Goal: Task Accomplishment & Management: Complete application form

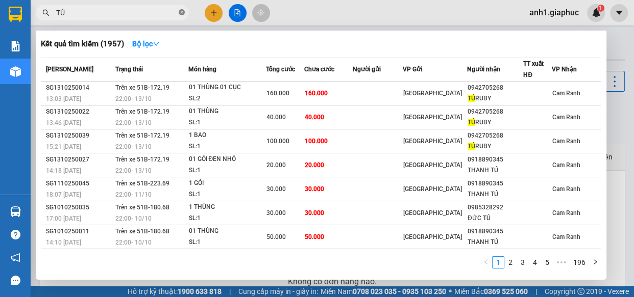
click at [184, 13] on icon "close-circle" at bounding box center [182, 12] width 6 height 6
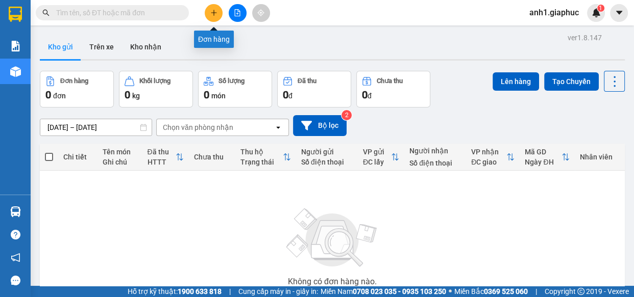
click at [215, 11] on icon "plus" at bounding box center [213, 12] width 7 height 7
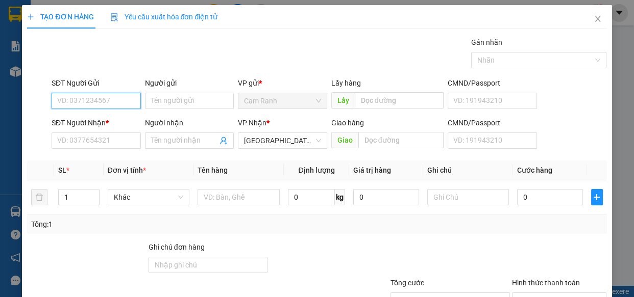
click at [75, 104] on input "SĐT Người Gửi" at bounding box center [96, 101] width 89 height 16
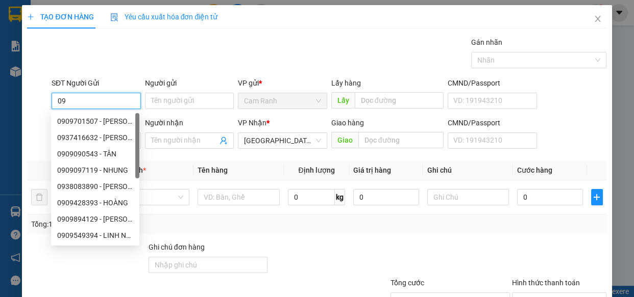
type input "0"
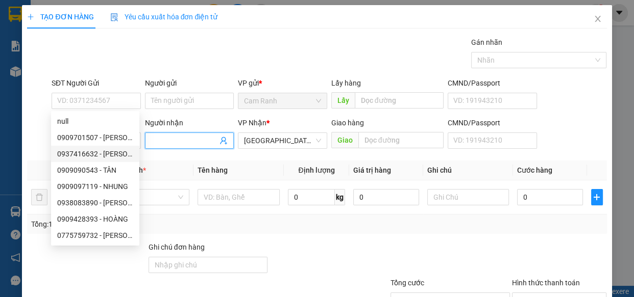
click at [170, 145] on input "Người nhận" at bounding box center [184, 140] width 67 height 11
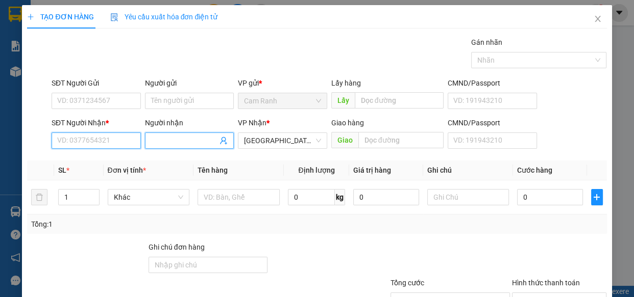
click at [83, 141] on input "SĐT Người Nhận *" at bounding box center [96, 141] width 89 height 16
type input "0909076168"
click at [165, 137] on input "Người nhận" at bounding box center [184, 140] width 67 height 11
click at [147, 142] on span "BĂNG" at bounding box center [189, 141] width 89 height 16
click at [151, 141] on input "BĂNG" at bounding box center [184, 140] width 67 height 11
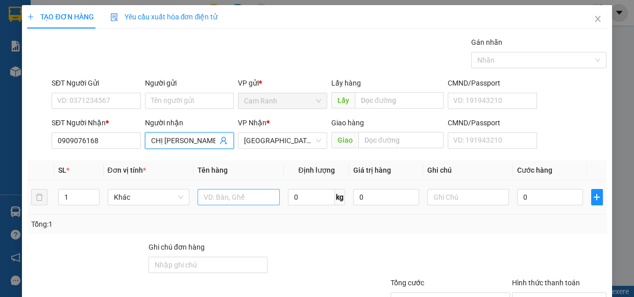
type input "CHỊ [PERSON_NAME]"
click at [235, 199] on input "text" at bounding box center [238, 197] width 82 height 16
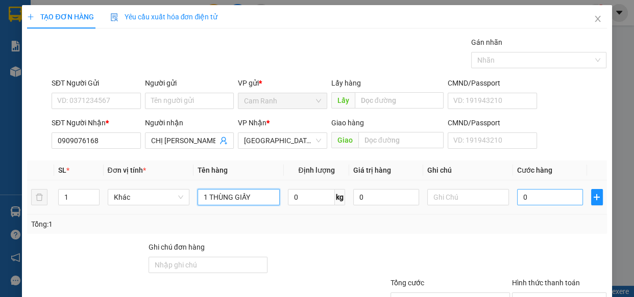
type input "1 THÙNG GIẤY"
click at [531, 196] on input "0" at bounding box center [550, 197] width 66 height 16
type input "3"
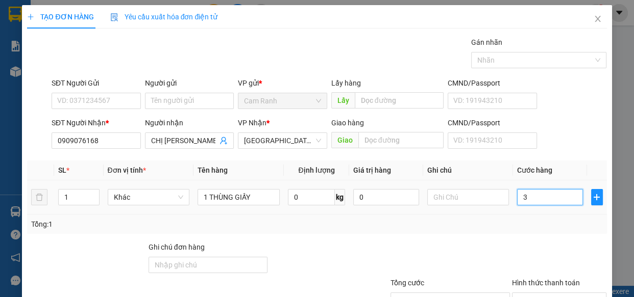
type input "30"
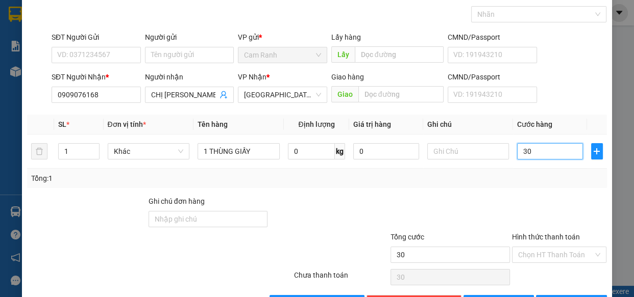
scroll to position [80, 0]
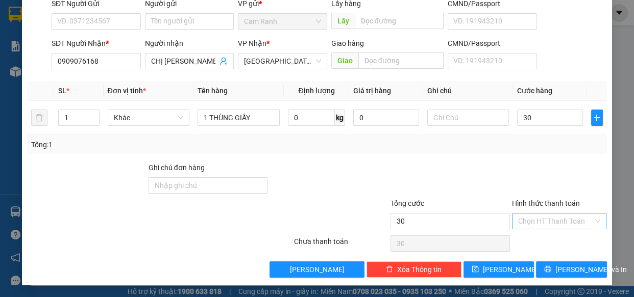
type input "30.000"
click at [548, 219] on input "Hình thức thanh toán" at bounding box center [556, 221] width 76 height 15
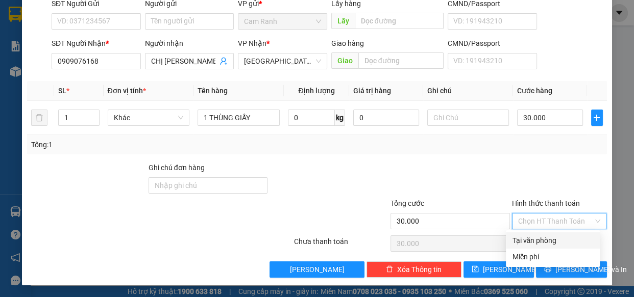
click at [545, 239] on div "Tại văn phòng" at bounding box center [553, 240] width 82 height 11
type input "0"
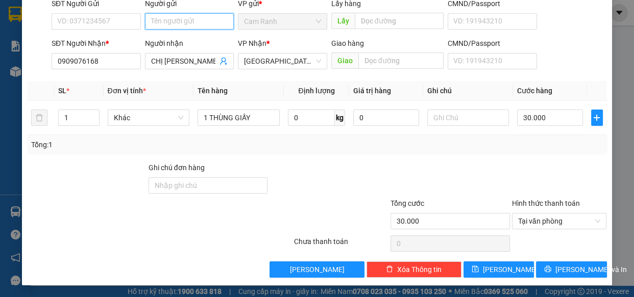
click at [189, 20] on input "Người gửi" at bounding box center [189, 21] width 89 height 16
type input "THẦY TÍN"
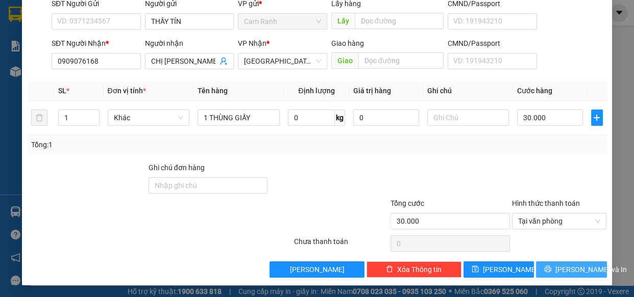
click at [547, 269] on icon "printer" at bounding box center [547, 269] width 7 height 7
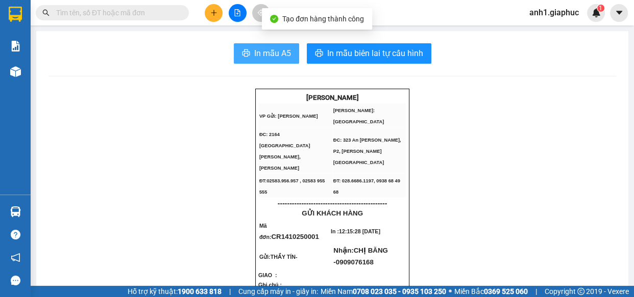
click at [254, 54] on span "In mẫu A5" at bounding box center [272, 53] width 37 height 13
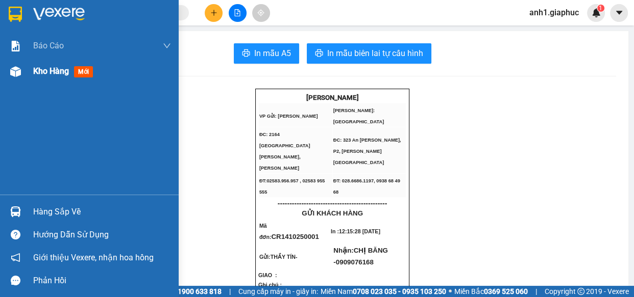
click at [34, 73] on span "Kho hàng" at bounding box center [51, 71] width 36 height 10
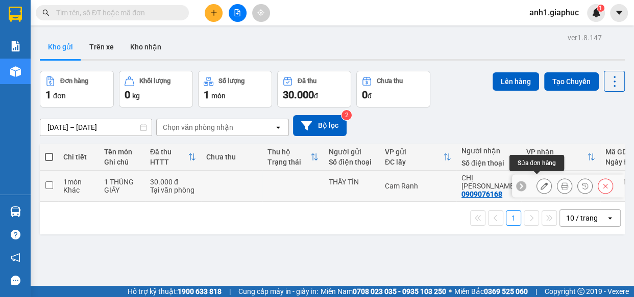
click at [540, 183] on icon at bounding box center [543, 186] width 7 height 7
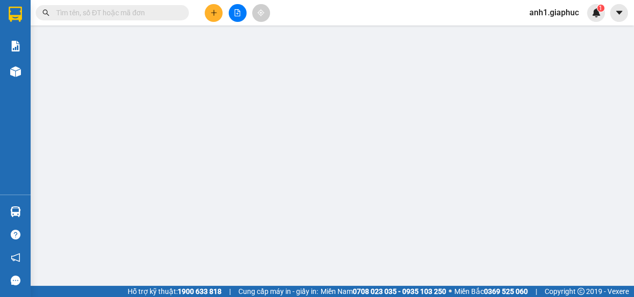
type input "THẦY TÍN"
type input "0909076168"
type input "CHỊ [PERSON_NAME]"
type input "30.000"
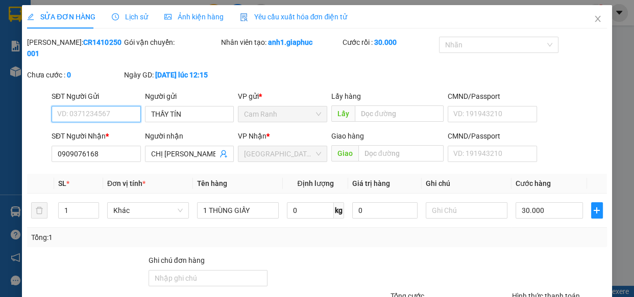
click at [69, 113] on input "SĐT Người Gửi" at bounding box center [96, 114] width 89 height 16
click at [87, 113] on input "0394384407" at bounding box center [96, 114] width 89 height 16
type input "0394384807"
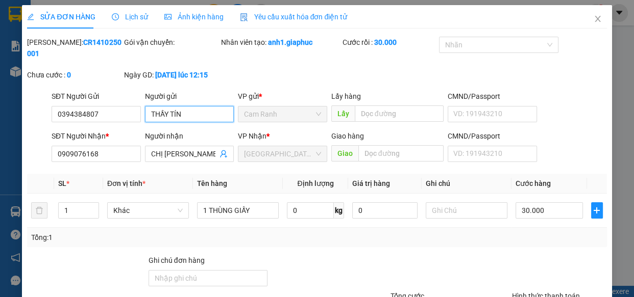
click at [187, 112] on input "THẦY TÍN" at bounding box center [189, 114] width 89 height 16
click at [615, 217] on div "SỬA ĐƠN HÀNG Lịch sử [PERSON_NAME] hàng Yêu cầu xuất [PERSON_NAME] điện tử Tota…" at bounding box center [317, 148] width 634 height 297
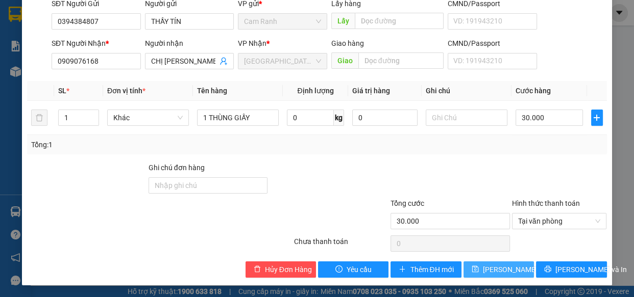
click at [503, 270] on span "[PERSON_NAME] đổi" at bounding box center [516, 269] width 66 height 11
